Goal: Find specific page/section: Find specific page/section

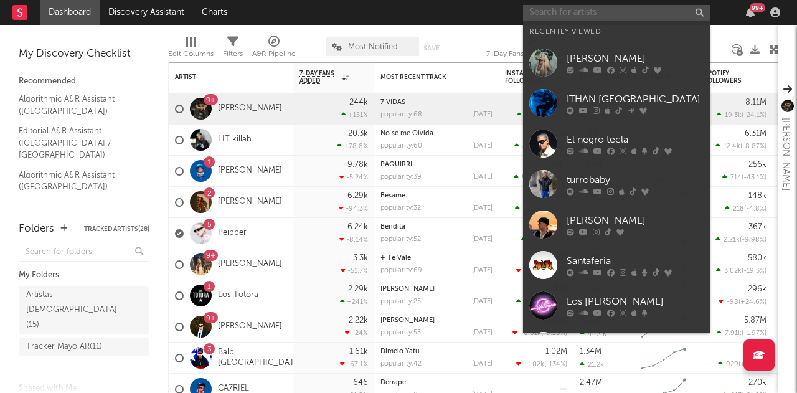
click at [567, 11] on input "text" at bounding box center [616, 13] width 187 height 16
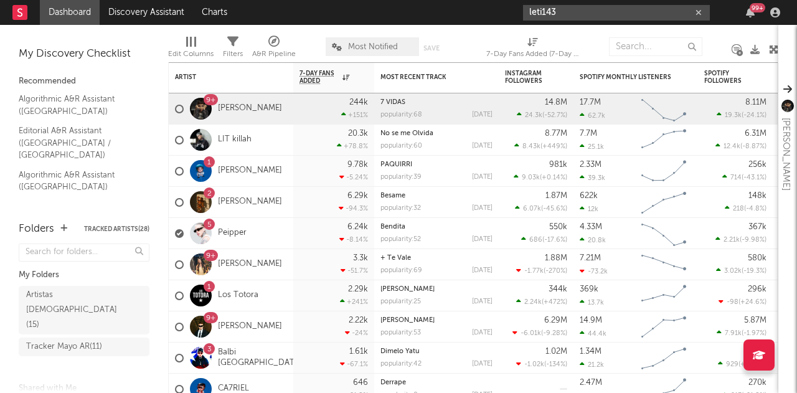
drag, startPoint x: 598, startPoint y: 4, endPoint x: 512, endPoint y: 7, distance: 86.0
click at [512, 7] on nav "Dashboard Discovery Assistant Charts leti143 99 +" at bounding box center [398, 12] width 797 height 25
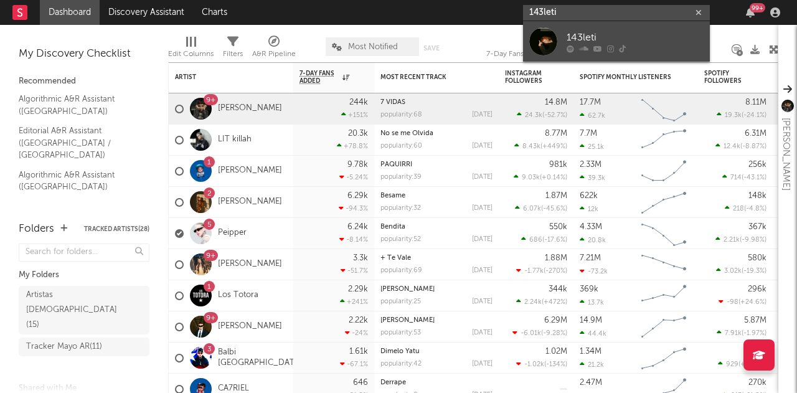
type input "143leti"
click at [580, 35] on div "143leti" at bounding box center [635, 37] width 137 height 15
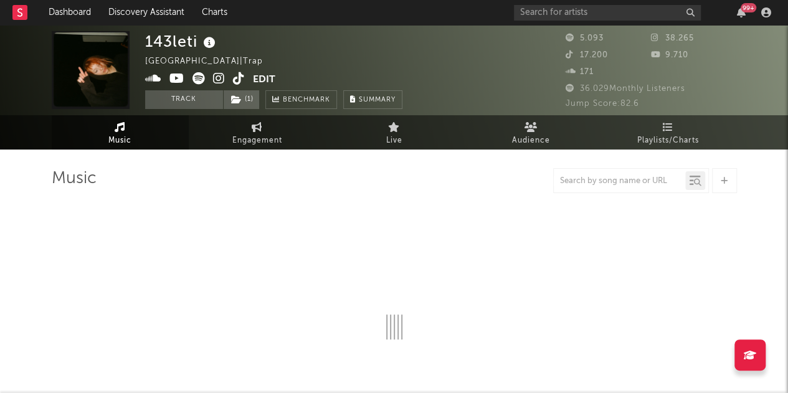
select select "6m"
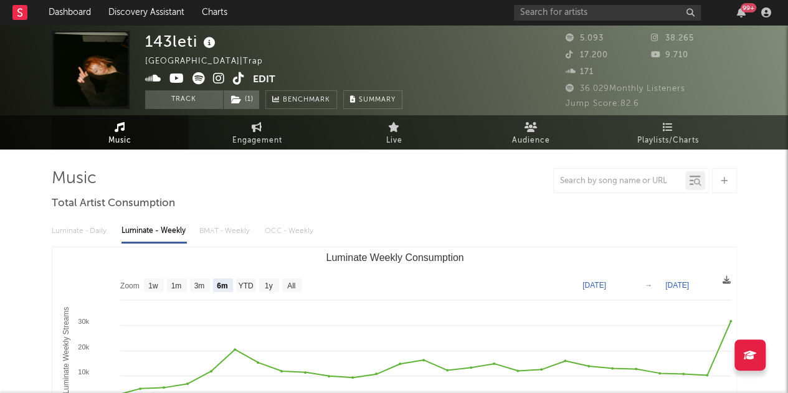
click at [222, 73] on icon at bounding box center [219, 78] width 12 height 12
click at [543, 16] on input "text" at bounding box center [607, 13] width 187 height 16
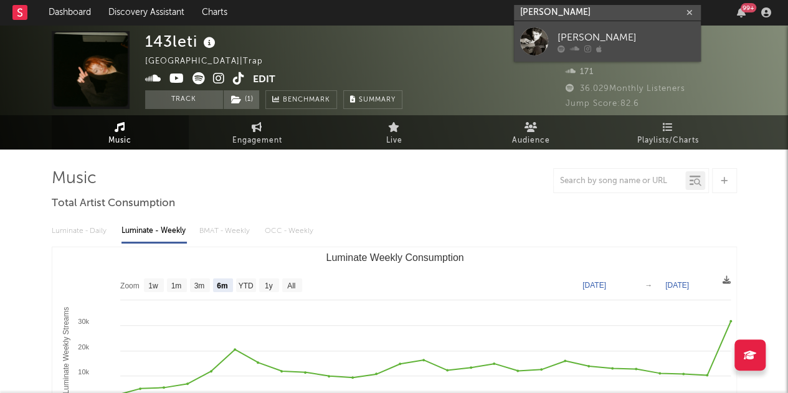
type input "[PERSON_NAME]"
click at [570, 35] on div "[PERSON_NAME]" at bounding box center [625, 37] width 137 height 15
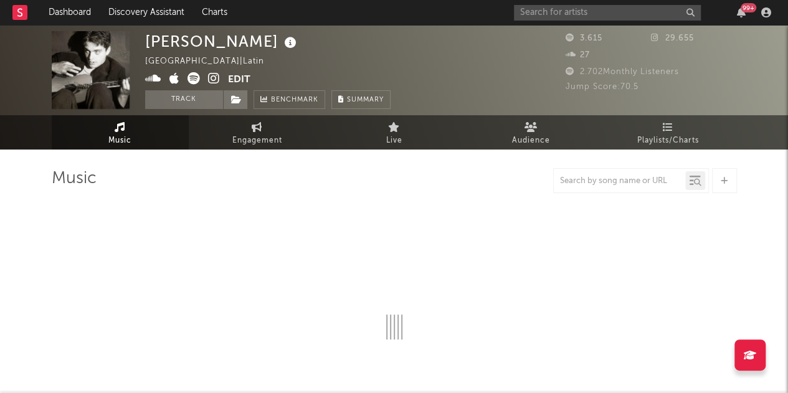
select select "6m"
